Goal: Book appointment/travel/reservation

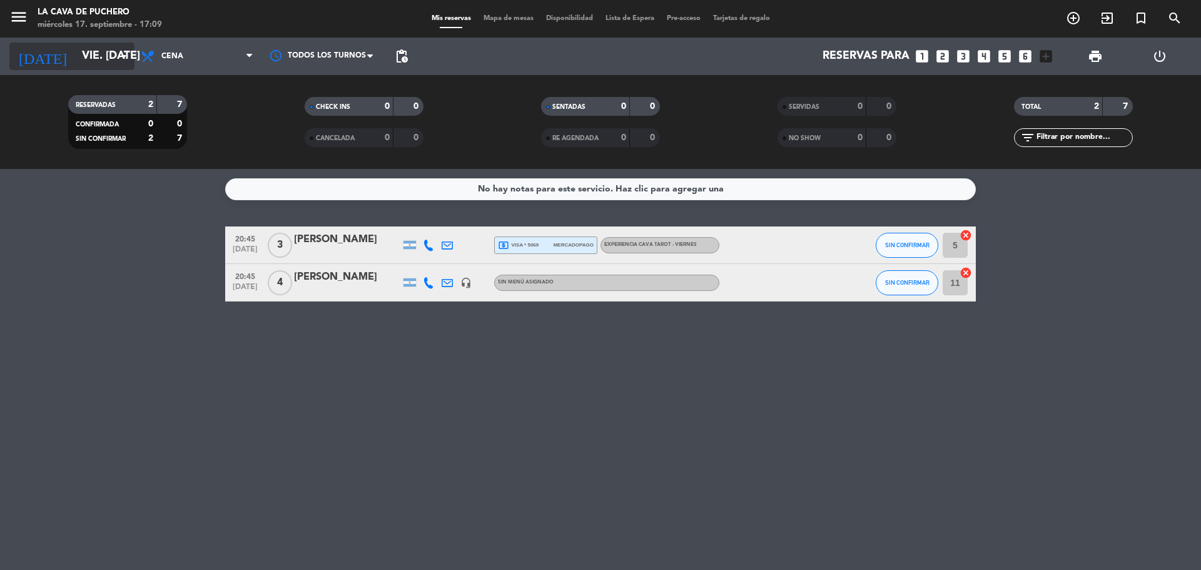
click at [76, 48] on input "vie. [DATE]" at bounding box center [148, 56] width 145 height 25
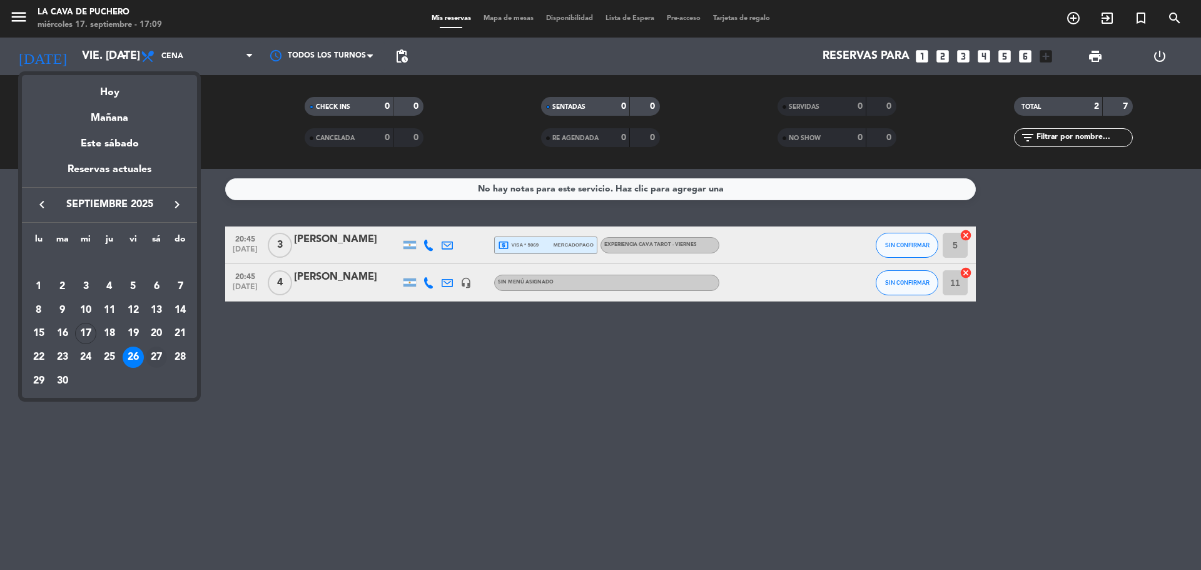
click at [156, 351] on div "27" at bounding box center [156, 357] width 21 height 21
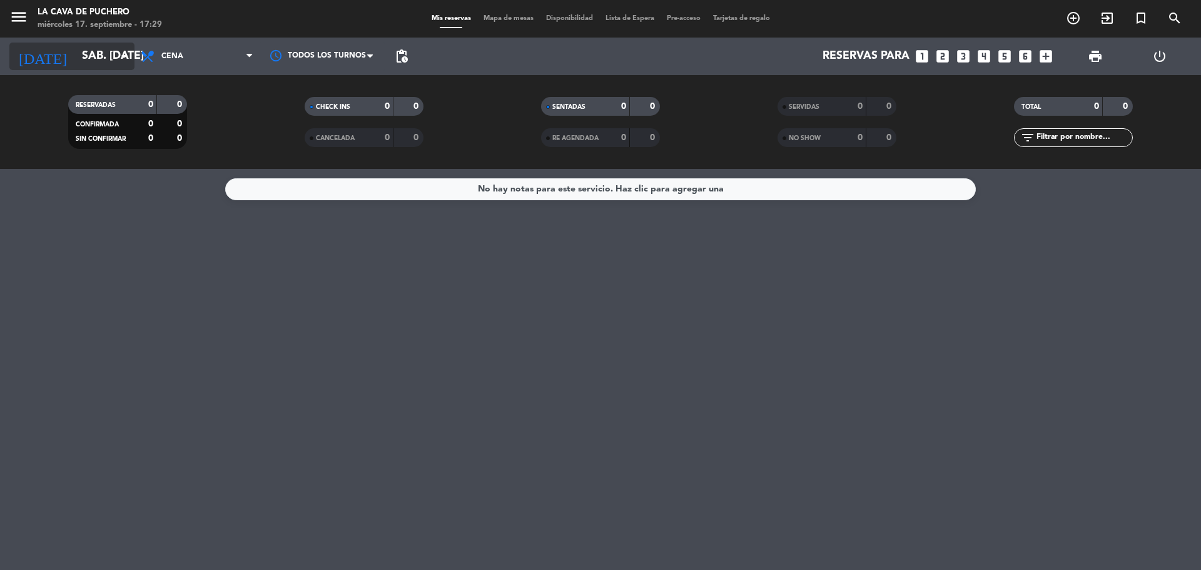
click at [90, 55] on input "sáb. [DATE]" at bounding box center [148, 56] width 145 height 25
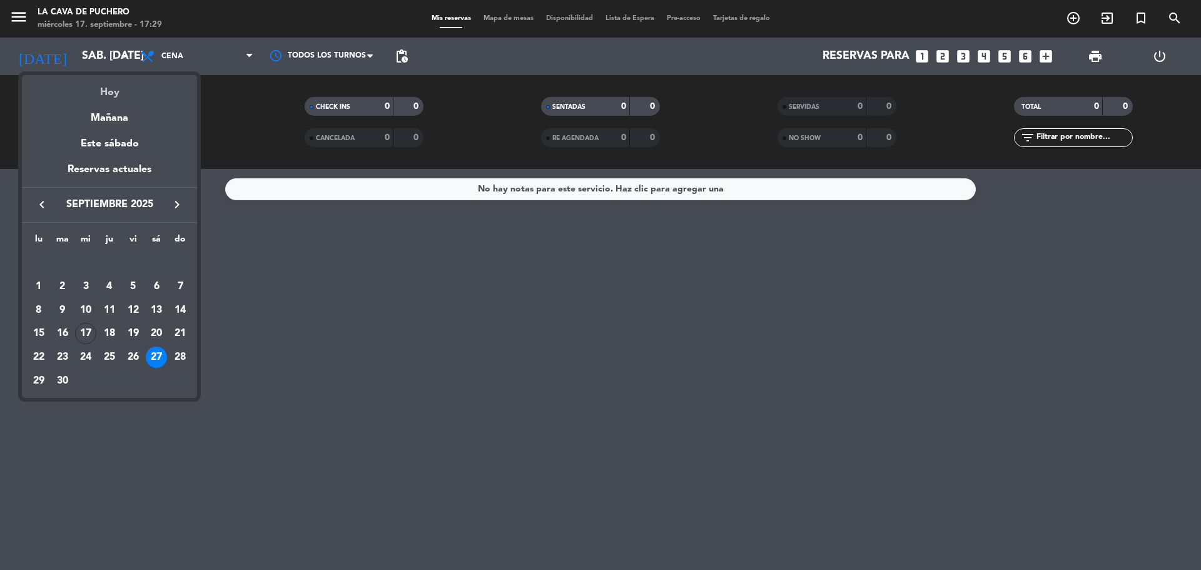
click at [116, 95] on div "Hoy" at bounding box center [109, 88] width 175 height 26
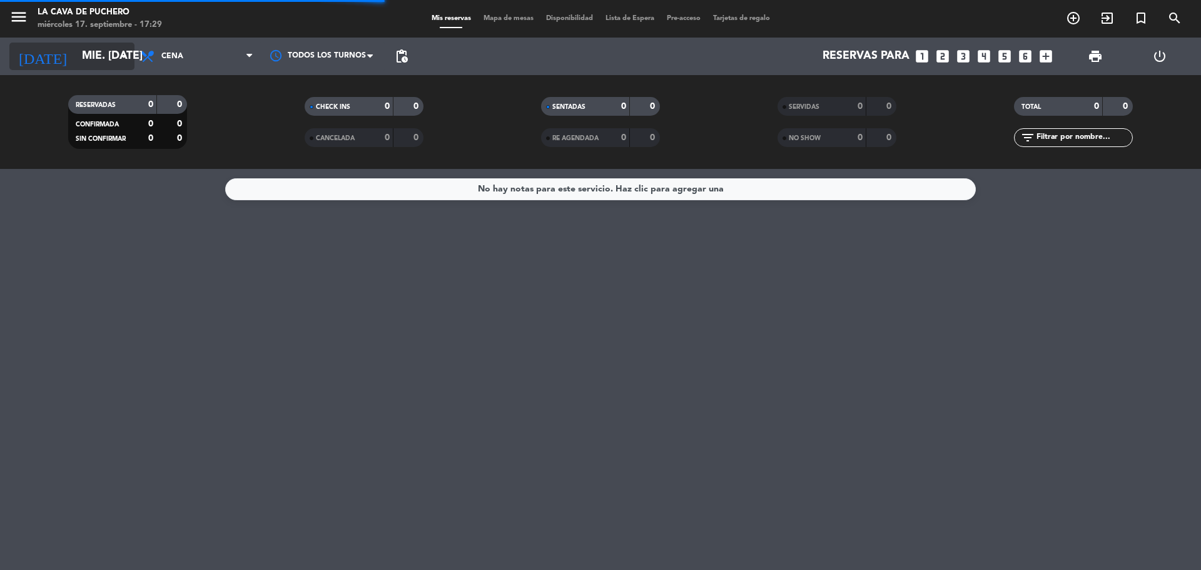
click at [76, 51] on input "mié. [DATE]" at bounding box center [148, 56] width 145 height 25
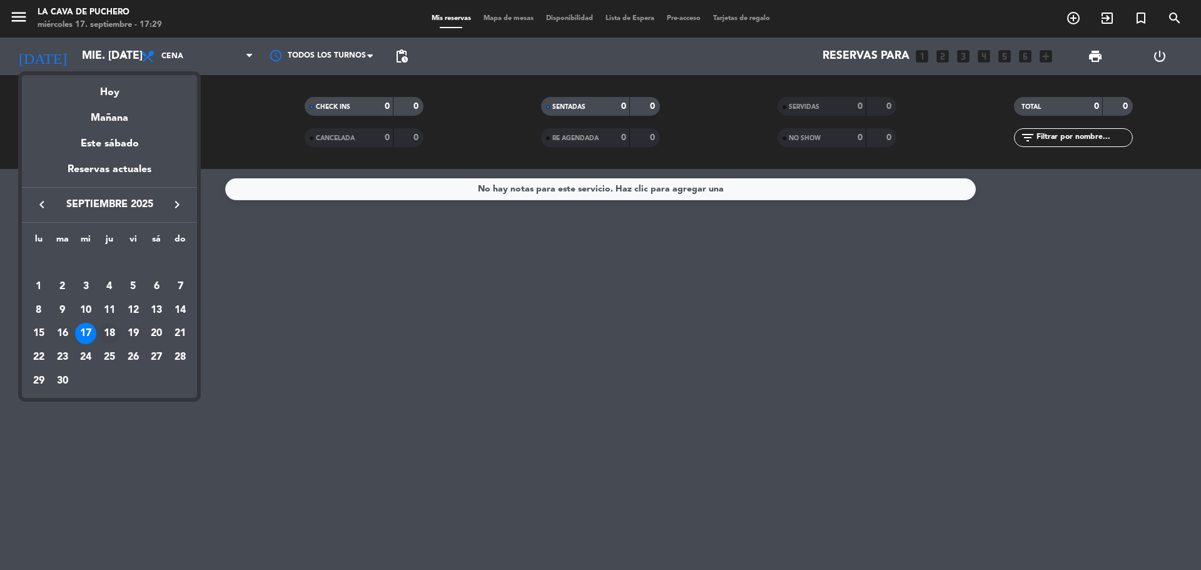
click at [109, 330] on div "18" at bounding box center [109, 333] width 21 height 21
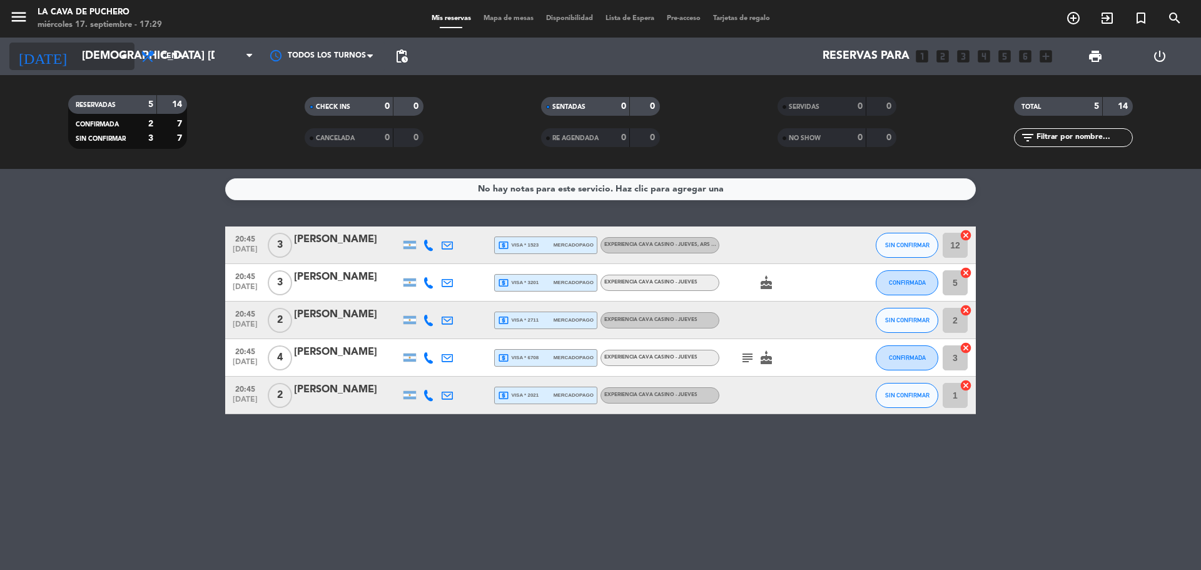
click at [79, 48] on input "[DEMOGRAPHIC_DATA] [DATE]" at bounding box center [148, 56] width 145 height 25
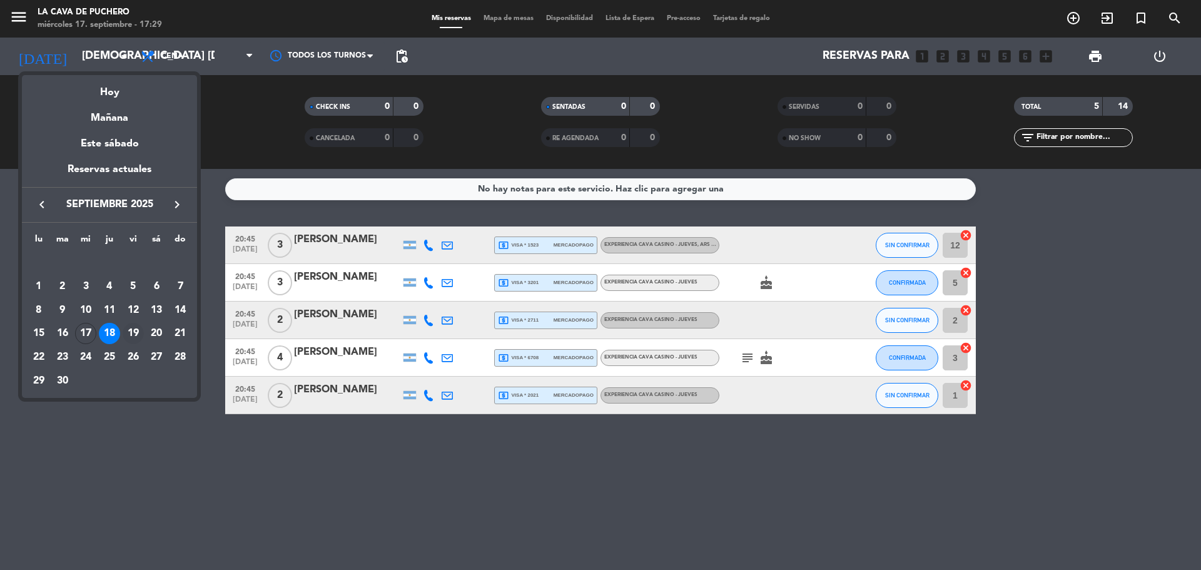
click at [138, 330] on div "19" at bounding box center [133, 333] width 21 height 21
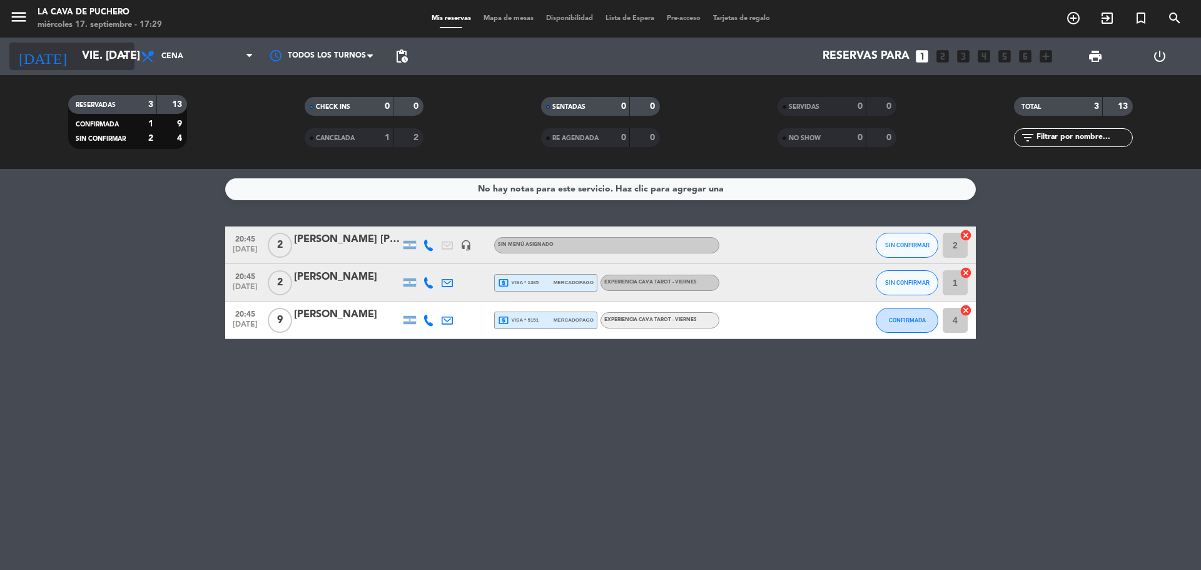
click at [96, 56] on input "vie. [DATE]" at bounding box center [148, 56] width 145 height 25
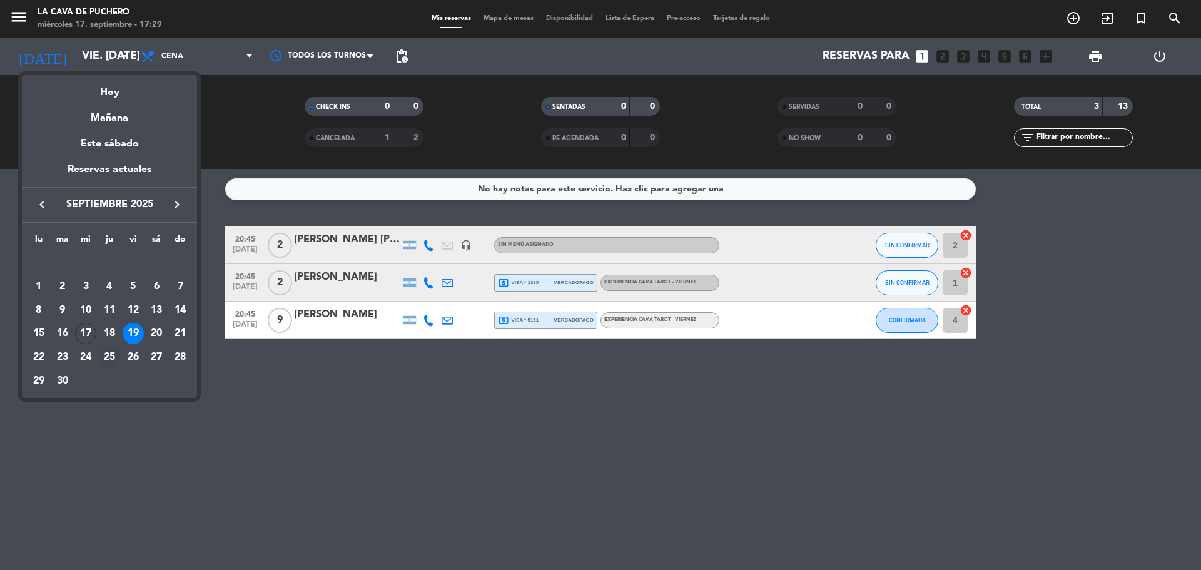
click at [107, 357] on div "25" at bounding box center [109, 357] width 21 height 21
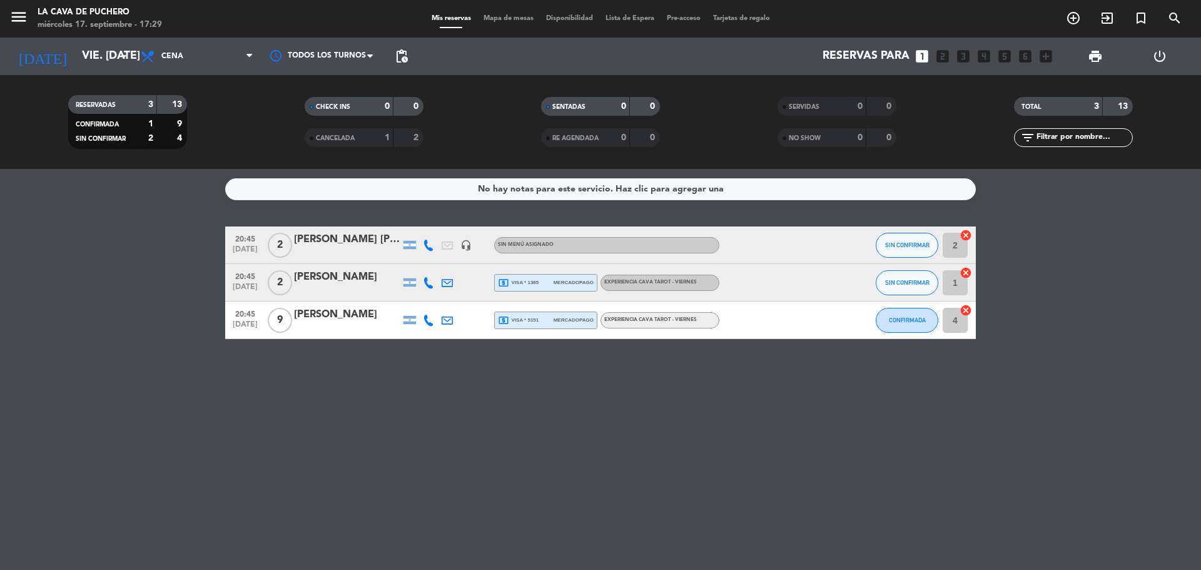
type input "[DEMOGRAPHIC_DATA] [DATE]"
